Goal: Information Seeking & Learning: Learn about a topic

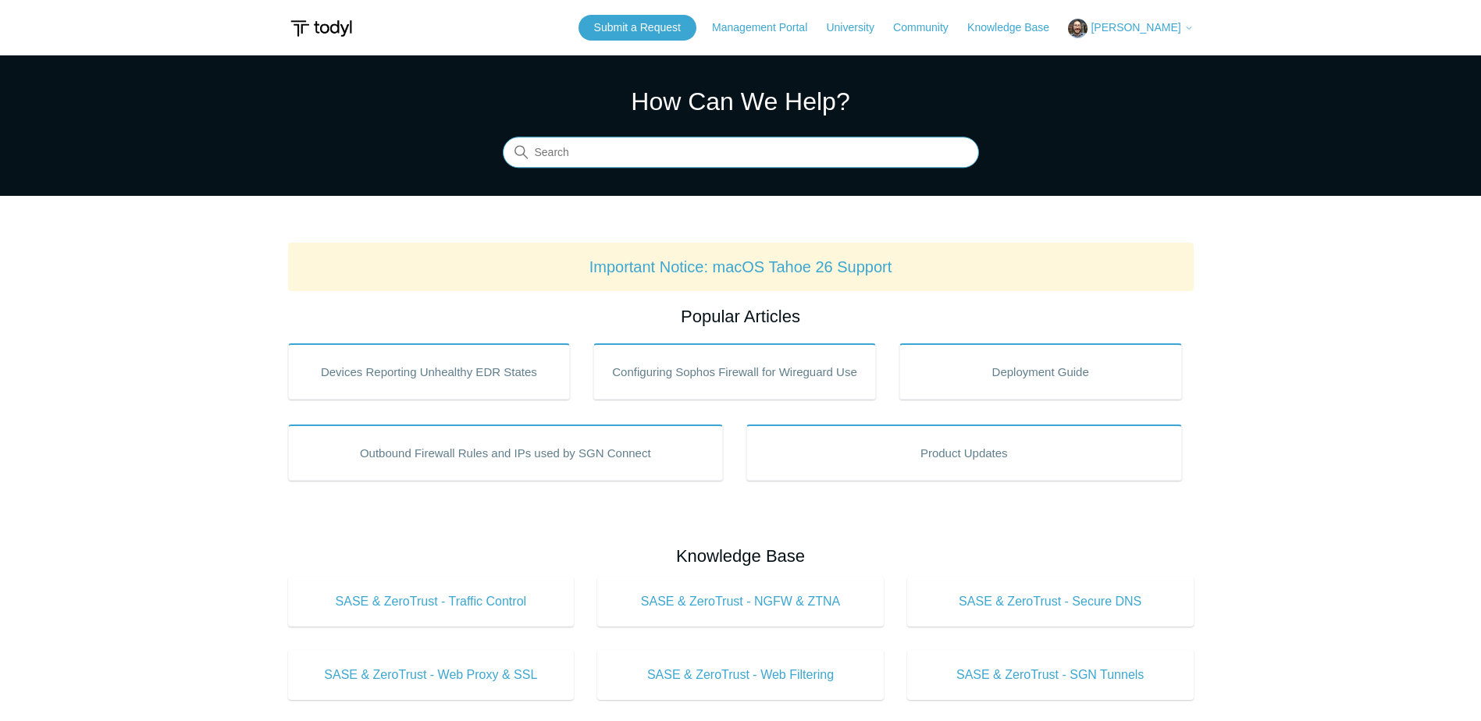
click at [726, 148] on input "Search" at bounding box center [741, 152] width 476 height 31
type input "hostname"
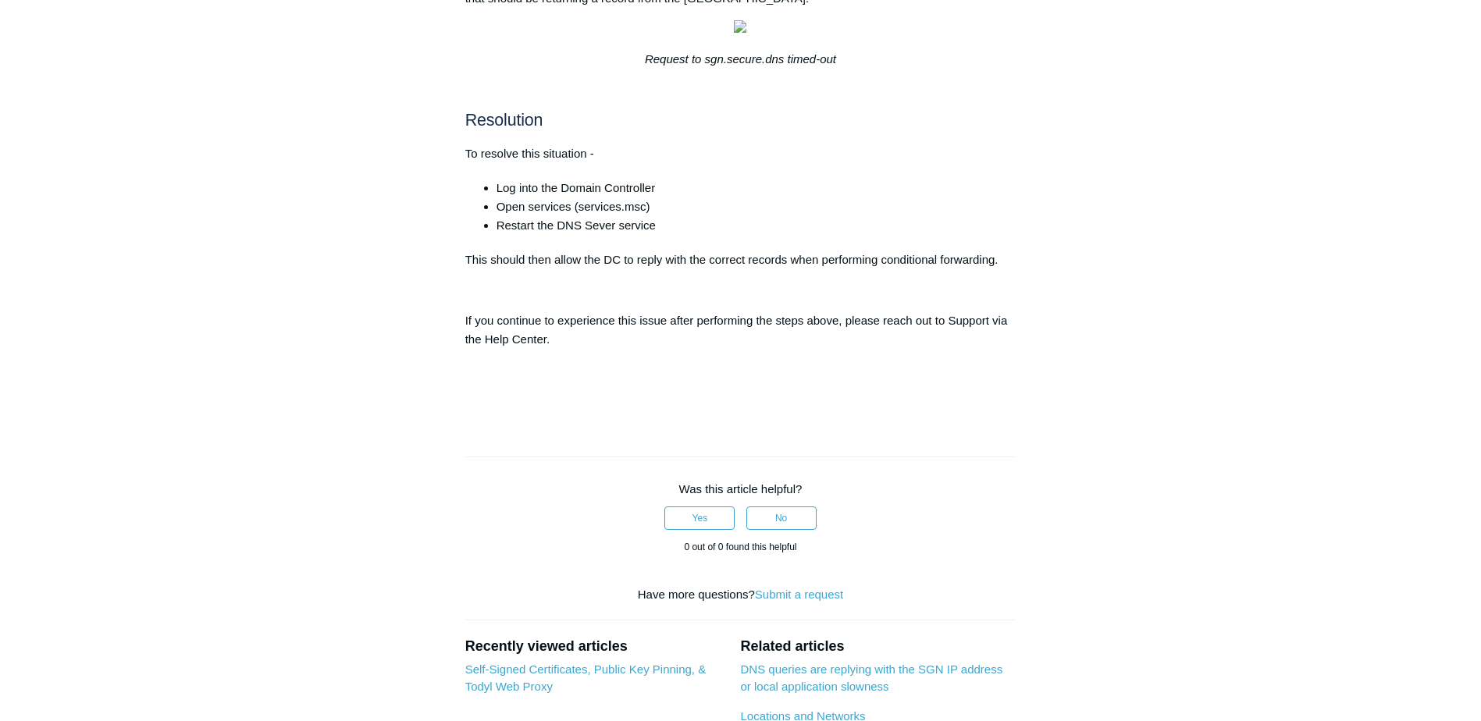
scroll to position [703, 0]
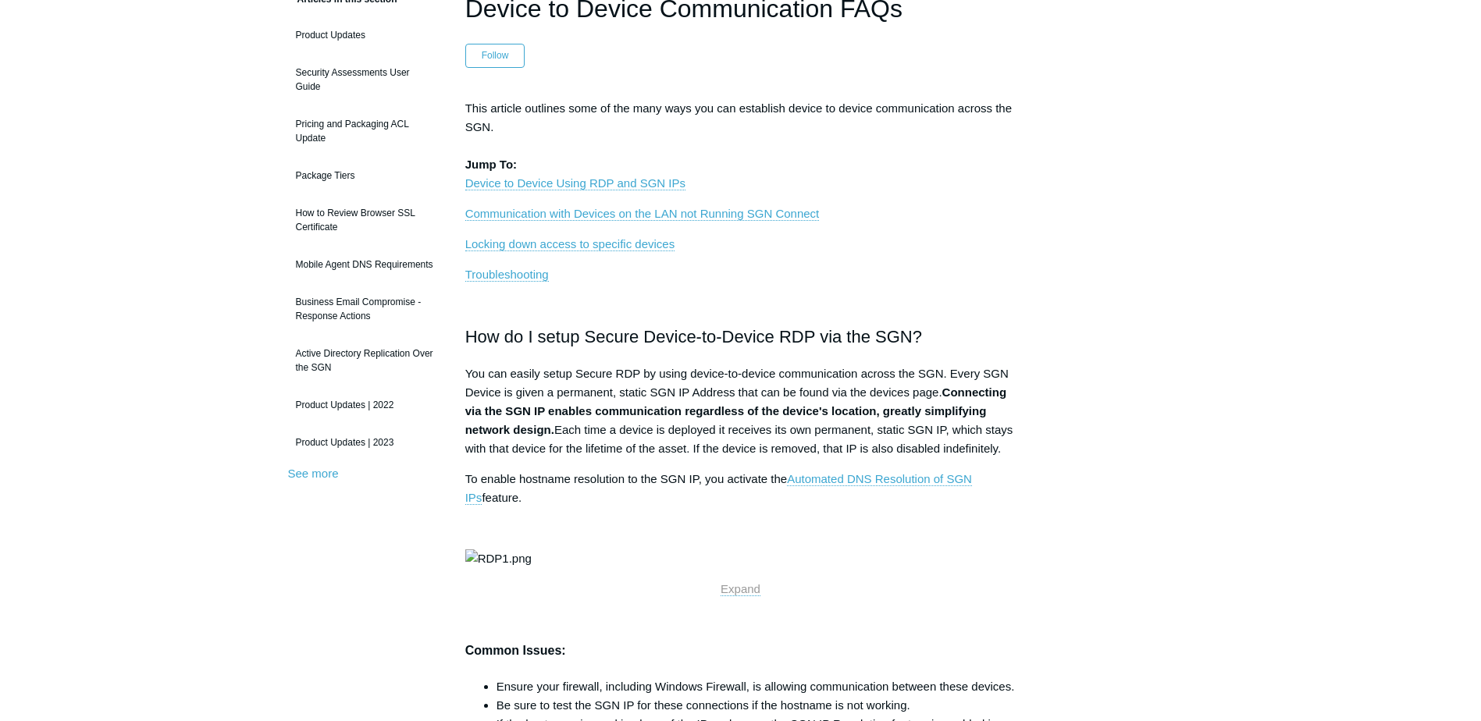
scroll to position [156, 0]
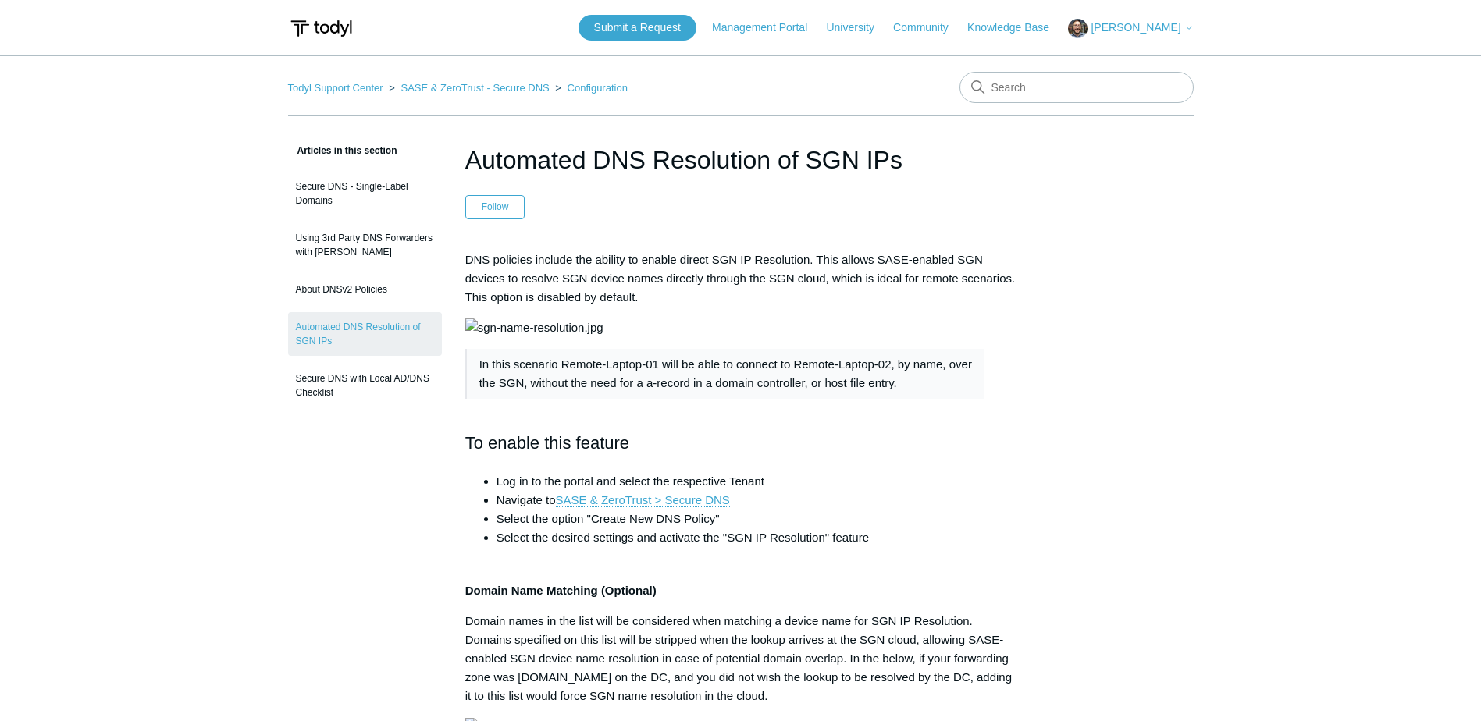
drag, startPoint x: 596, startPoint y: 157, endPoint x: 902, endPoint y: 152, distance: 305.2
click at [902, 152] on h1 "Automated DNS Resolution of SGN IPs" at bounding box center [740, 159] width 551 height 37
copy h1 "DNS Resolution of SGN IPs"
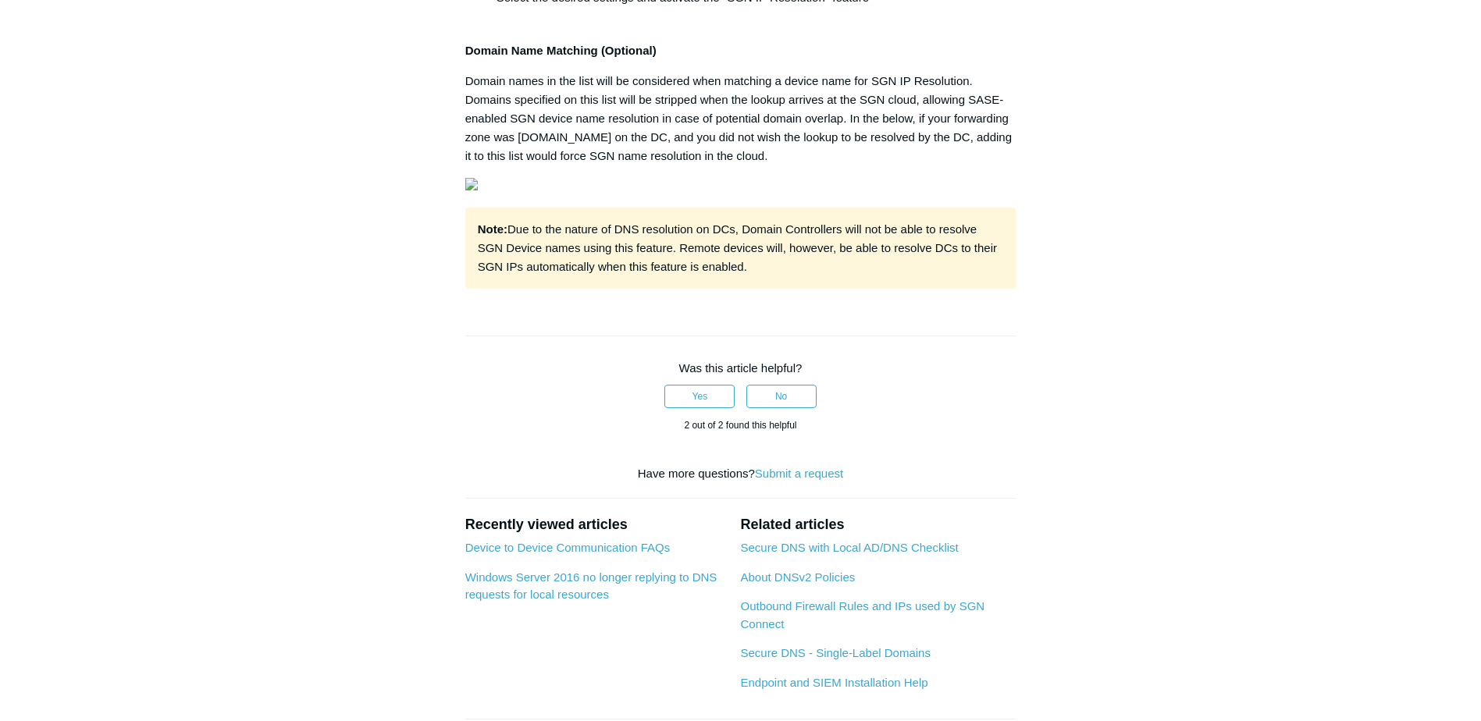
scroll to position [546, 0]
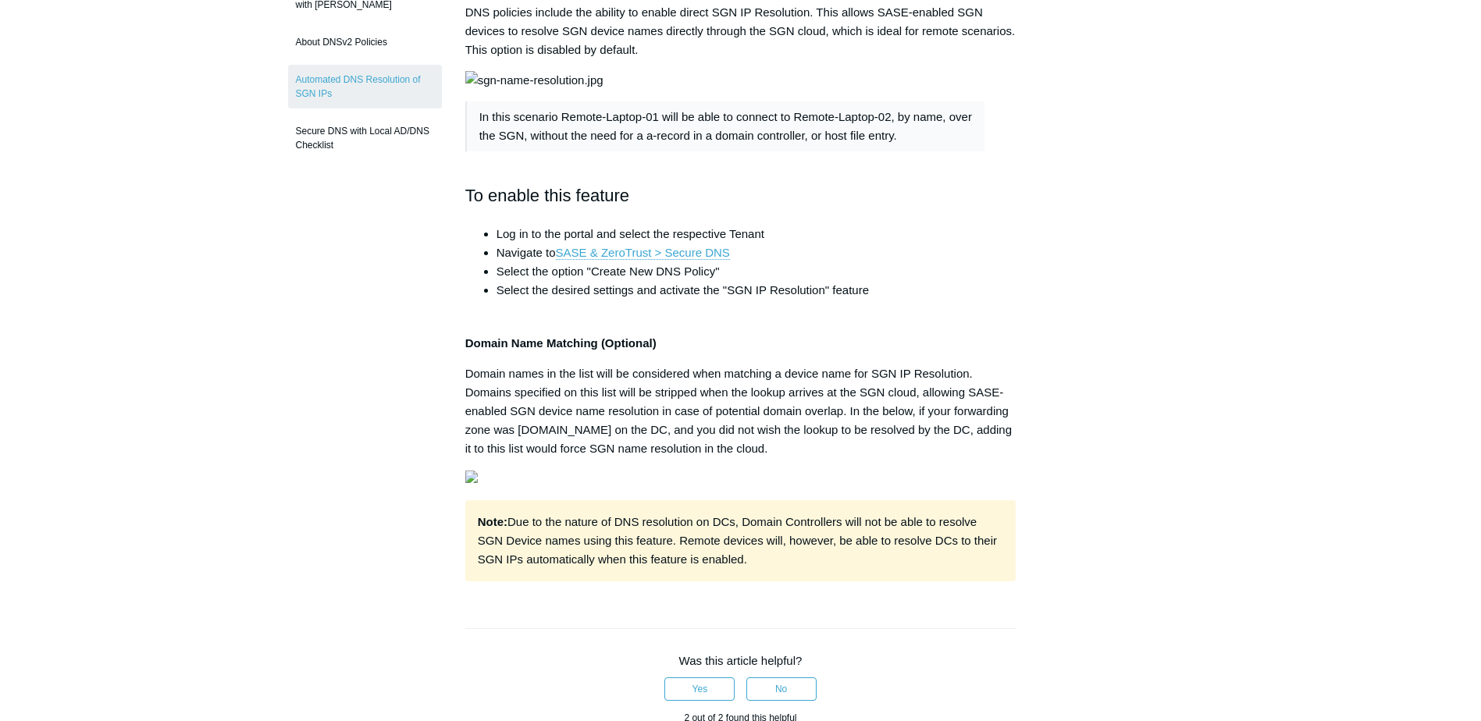
scroll to position [390, 0]
